Goal: Information Seeking & Learning: Learn about a topic

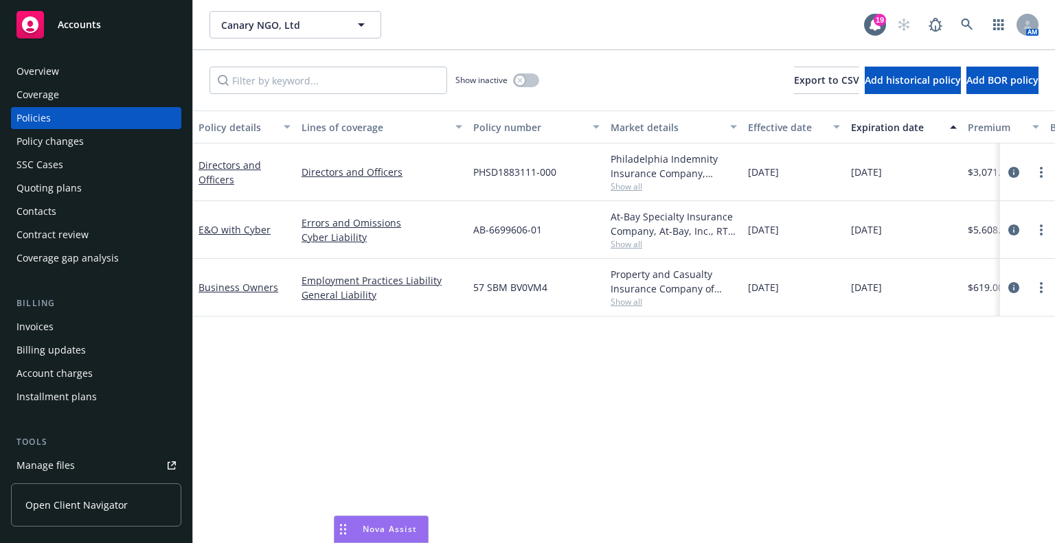
drag, startPoint x: 942, startPoint y: 524, endPoint x: 341, endPoint y: 516, distance: 601.8
click at [341, 516] on button "Nova Assist" at bounding box center [381, 529] width 95 height 27
drag, startPoint x: 341, startPoint y: 529, endPoint x: 483, endPoint y: 532, distance: 142.2
click at [483, 532] on icon "Drag to move" at bounding box center [485, 529] width 6 height 11
click at [606, 395] on div "Policy details Lines of coverage Policy number Market details Effective date Ex…" at bounding box center [624, 395] width 862 height 569
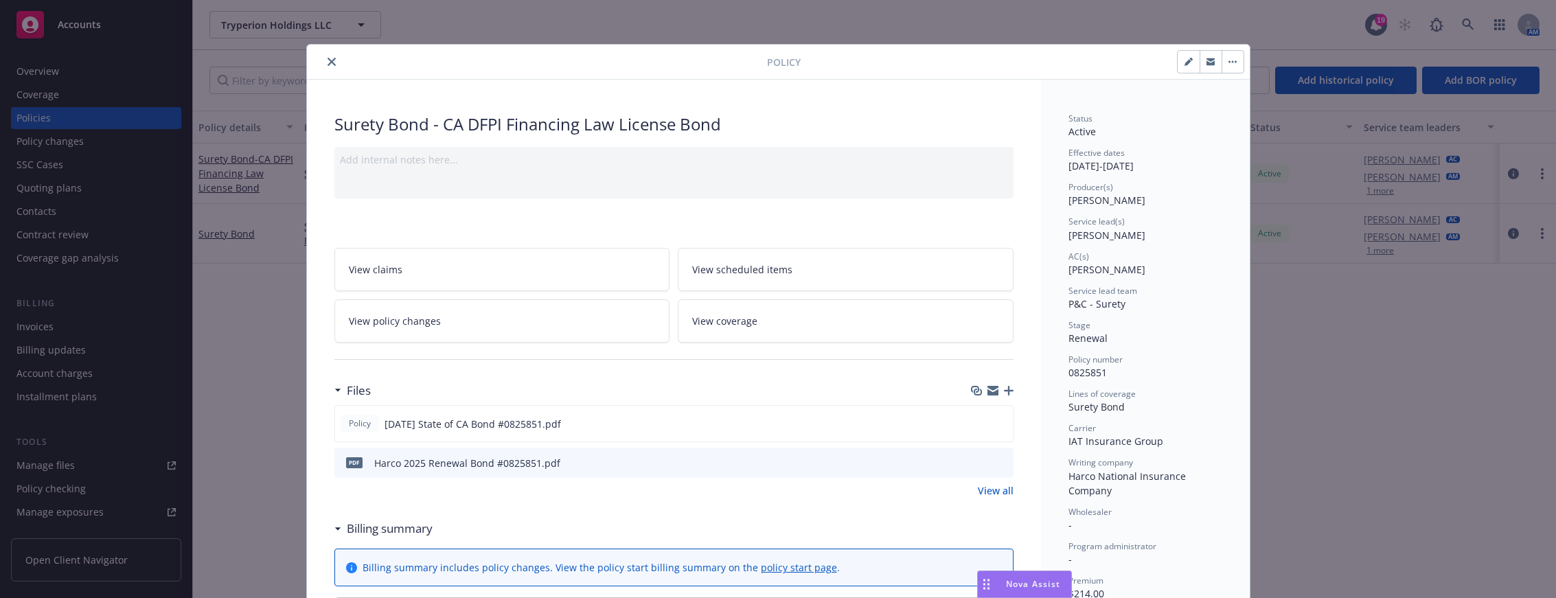
click at [328, 58] on icon "close" at bounding box center [332, 62] width 8 height 8
